Goal: Transaction & Acquisition: Obtain resource

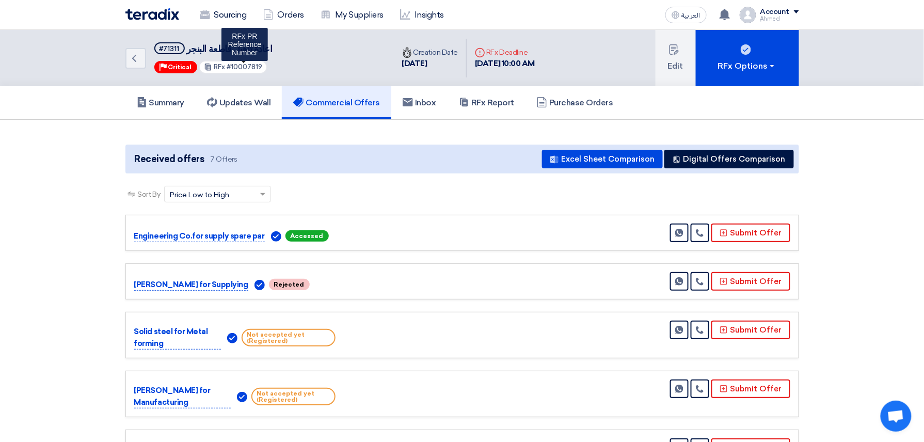
click at [240, 65] on span "#10007819" at bounding box center [245, 67] width 36 height 8
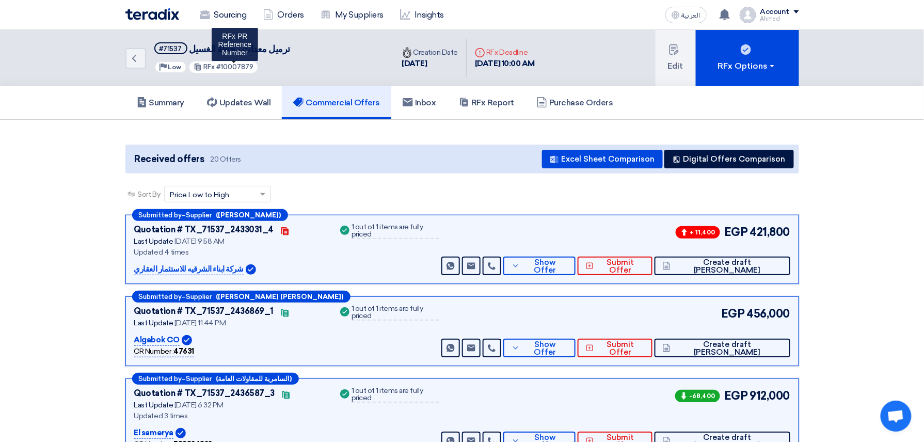
click at [230, 67] on span "#10007879" at bounding box center [234, 67] width 37 height 8
copy span "10007879"
click at [628, 145] on div "Received offers 20 Offers Excel Sheet Comparison Digital Offers Comparison" at bounding box center [462, 159] width 674 height 29
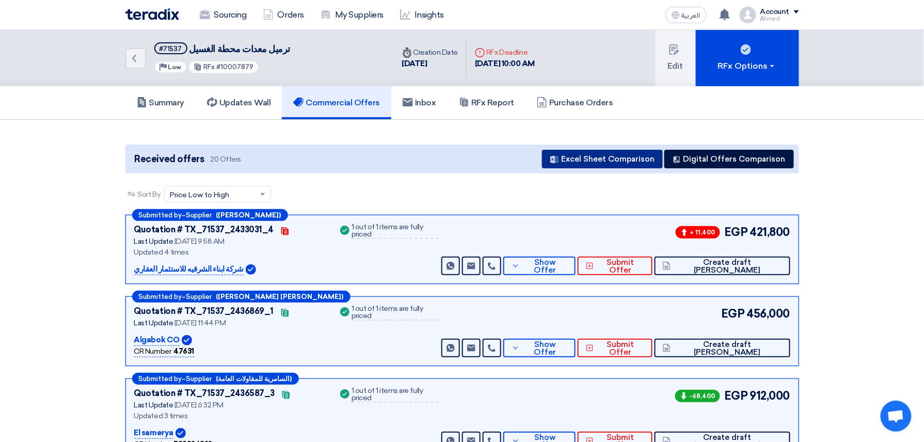
click at [628, 153] on button "Excel Sheet Comparison" at bounding box center [602, 159] width 121 height 19
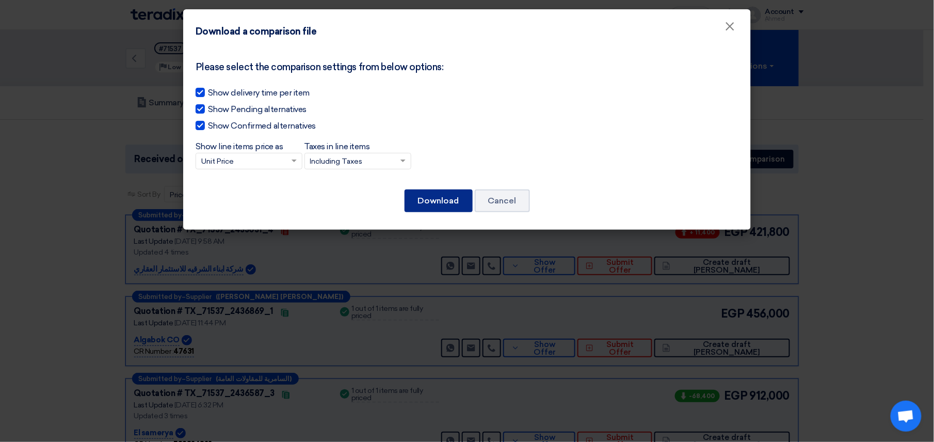
click at [451, 199] on button "Download" at bounding box center [439, 200] width 68 height 23
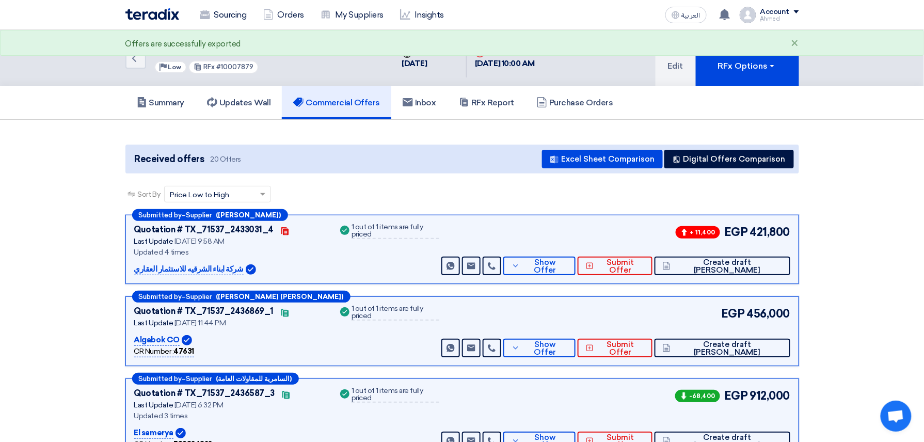
drag, startPoint x: 436, startPoint y: 265, endPoint x: 442, endPoint y: 267, distance: 7.2
click at [436, 265] on div "Success 1 out of 1 items are fully priced" at bounding box center [388, 250] width 101 height 52
click at [567, 266] on span "Show Offer" at bounding box center [544, 266] width 45 height 15
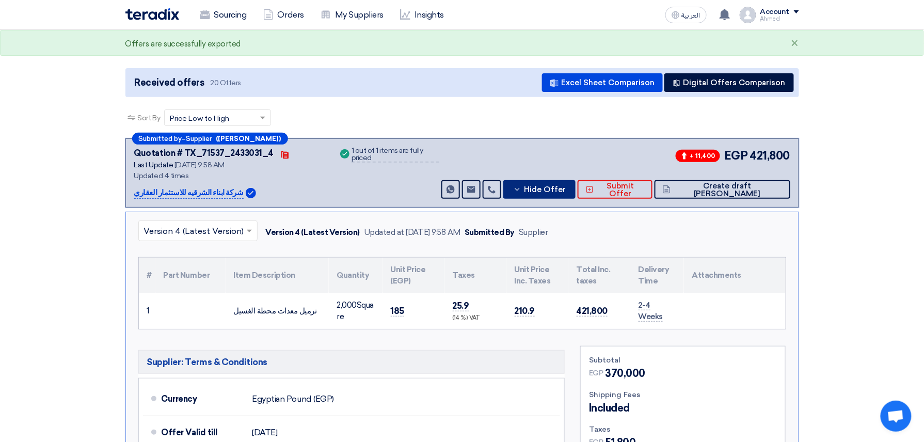
scroll to position [207, 0]
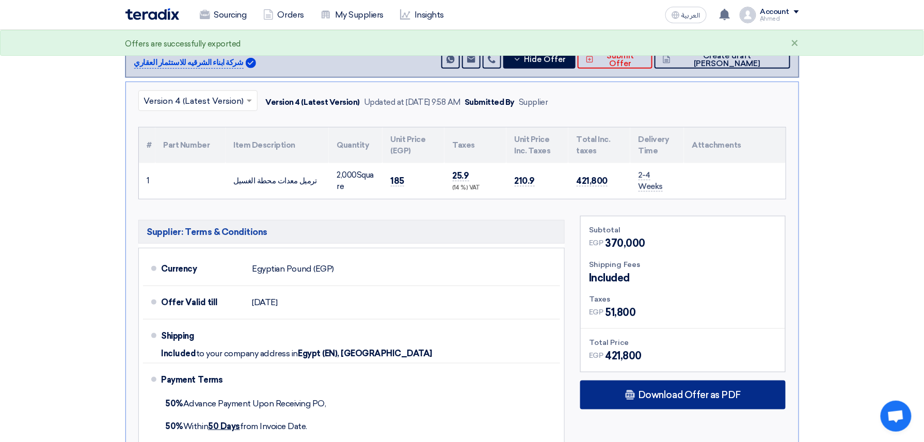
click at [686, 385] on div "Download Offer as PDF" at bounding box center [682, 394] width 205 height 29
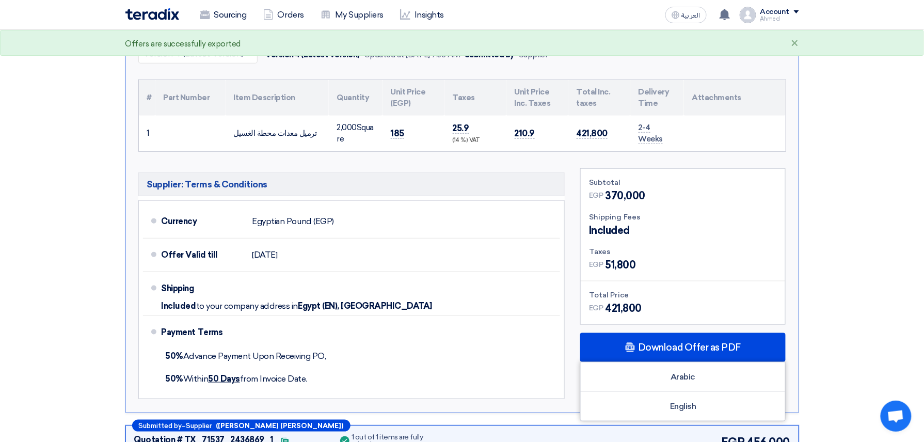
scroll to position [275, 0]
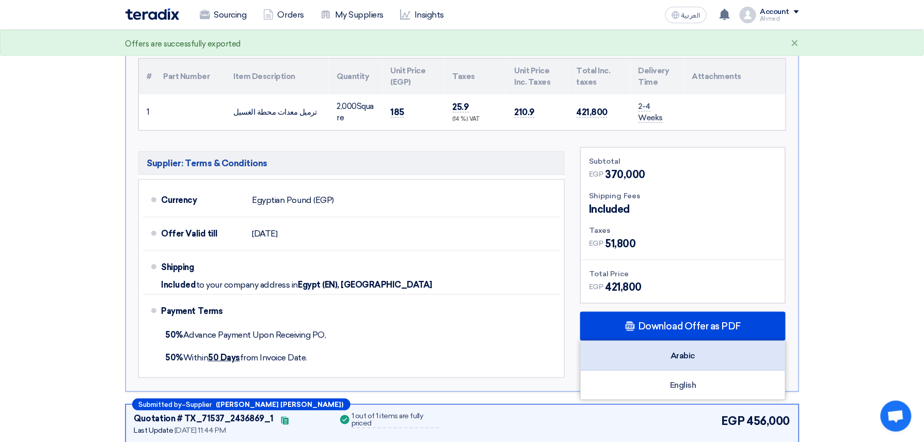
click at [686, 358] on div "Arabic" at bounding box center [683, 355] width 204 height 29
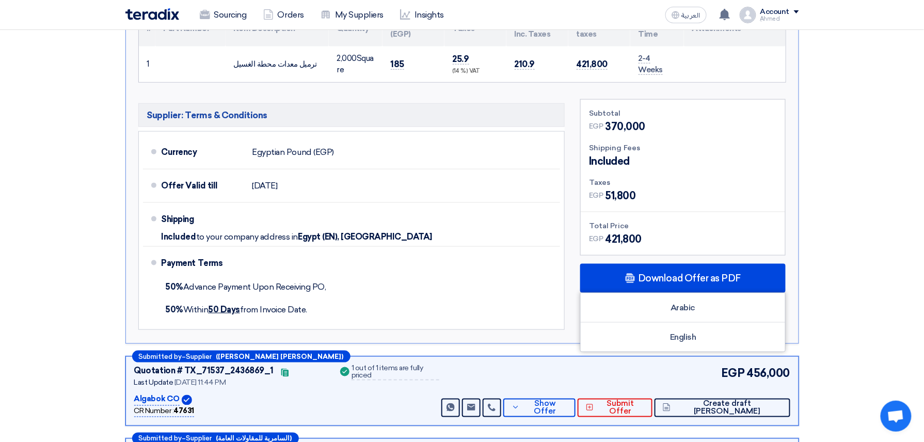
scroll to position [413, 0]
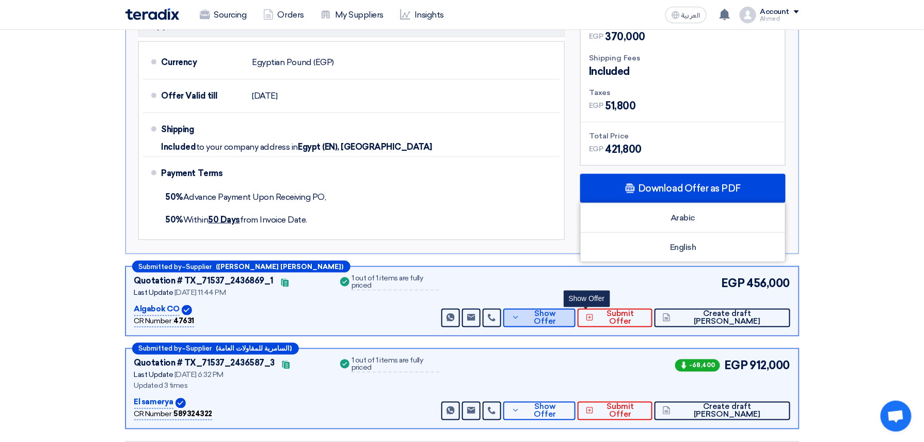
click at [567, 316] on span "Show Offer" at bounding box center [544, 317] width 45 height 15
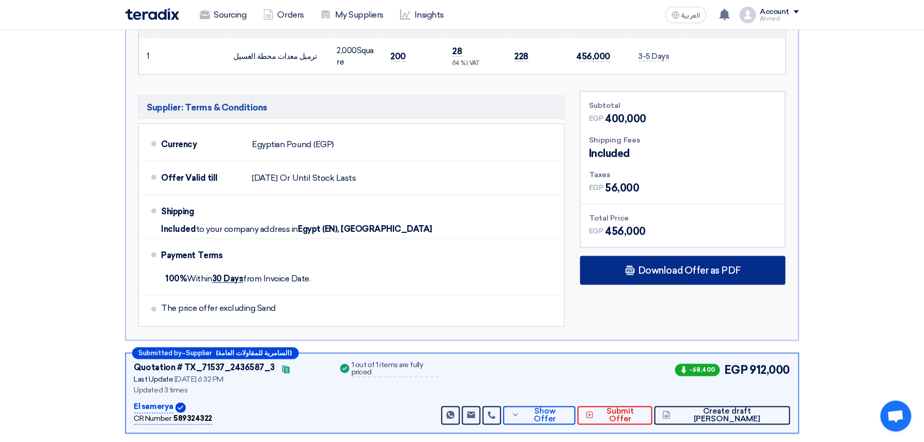
click at [639, 272] on span "Download Offer as PDF" at bounding box center [689, 270] width 103 height 9
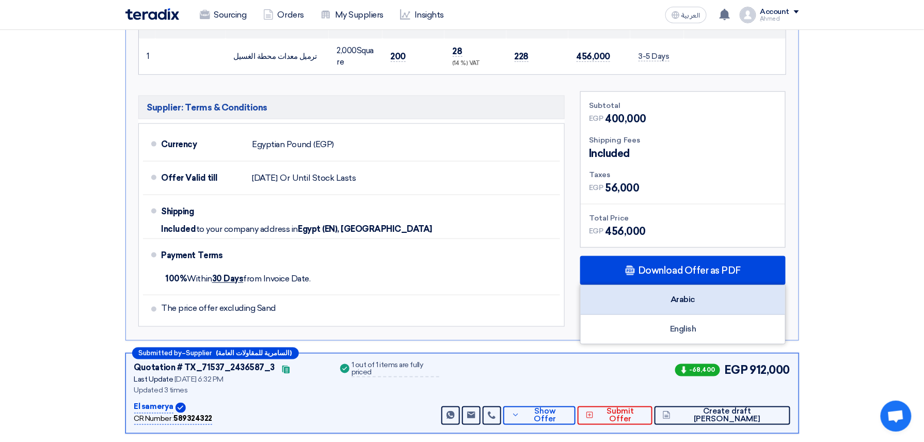
click at [684, 299] on div "Arabic" at bounding box center [683, 299] width 204 height 29
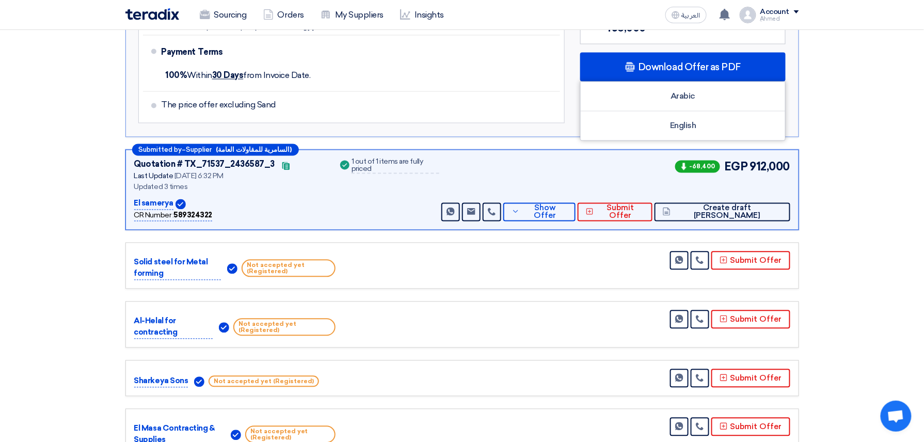
scroll to position [620, 0]
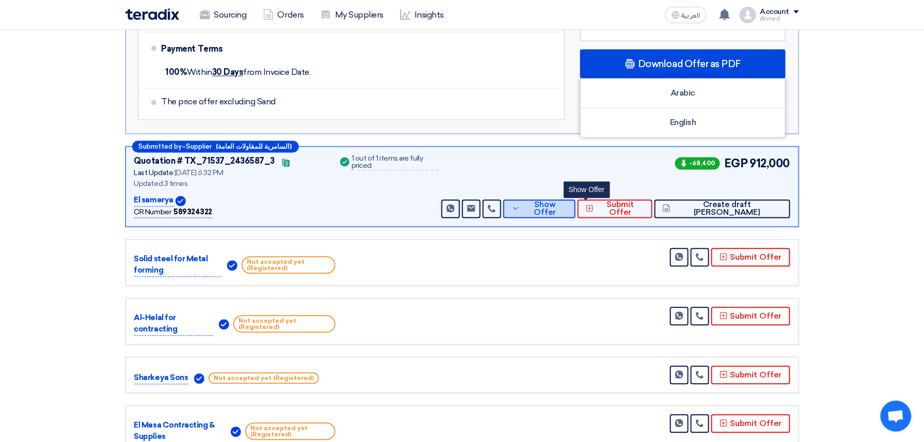
click at [567, 212] on span "Show Offer" at bounding box center [544, 208] width 45 height 15
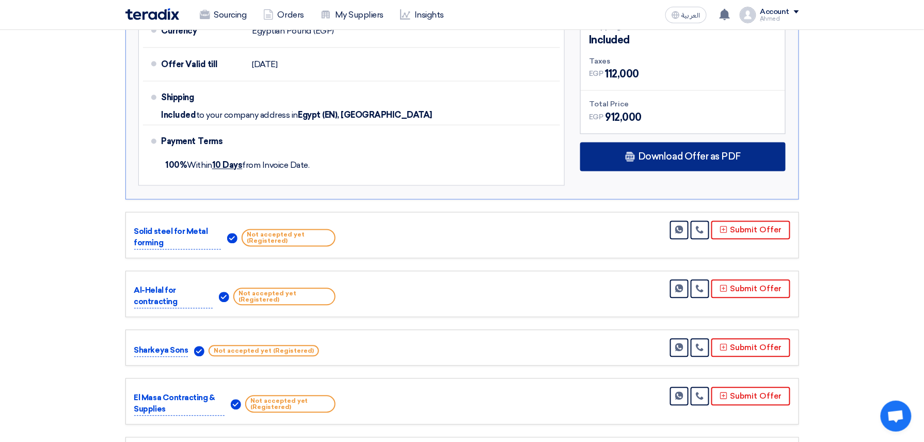
click at [659, 163] on div "Download Offer as PDF" at bounding box center [682, 156] width 205 height 29
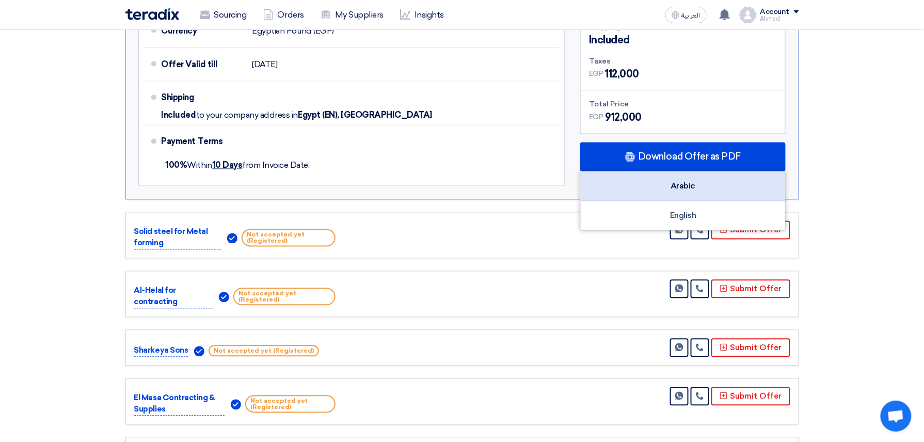
click at [698, 188] on div "Arabic" at bounding box center [683, 186] width 204 height 29
click at [663, 188] on div "Arabic" at bounding box center [683, 186] width 204 height 29
